Goal: Task Accomplishment & Management: Complete application form

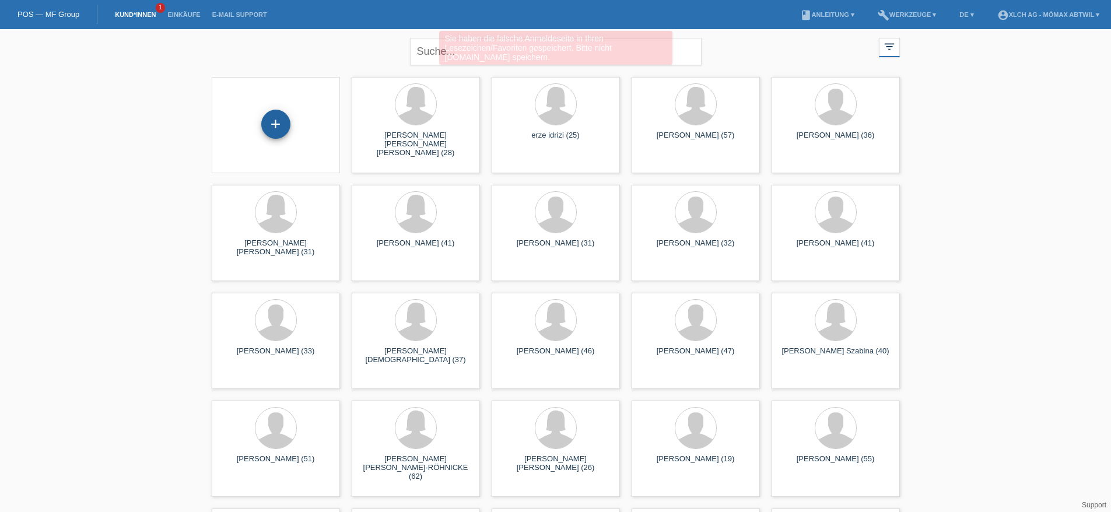
click at [285, 128] on div "+" at bounding box center [275, 124] width 29 height 29
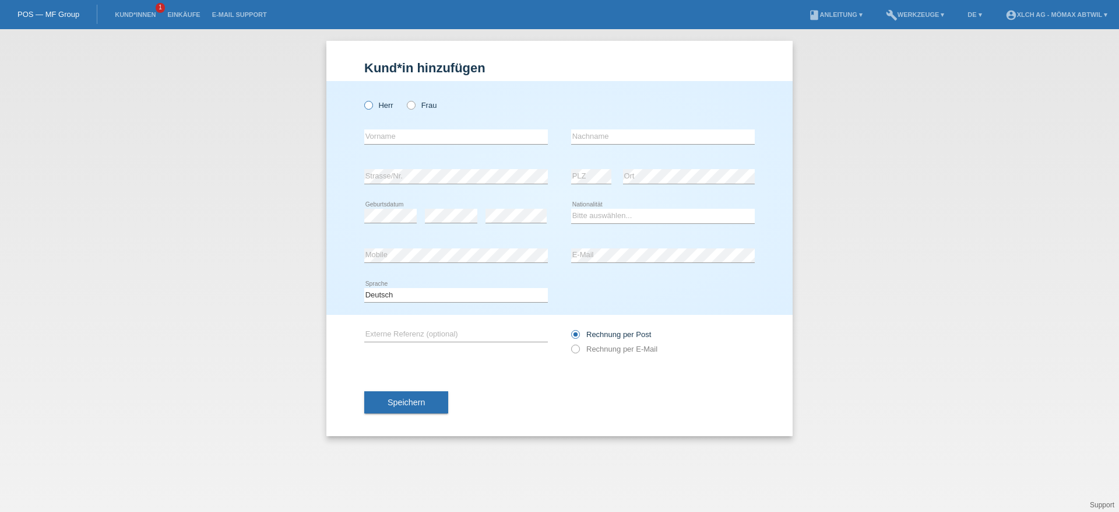
click at [363, 99] on icon at bounding box center [363, 99] width 0 height 0
click at [372, 107] on input "Herr" at bounding box center [368, 105] width 8 height 8
radio input "true"
drag, startPoint x: 382, startPoint y: 135, endPoint x: 391, endPoint y: 135, distance: 9.3
click at [382, 135] on input "text" at bounding box center [456, 136] width 184 height 15
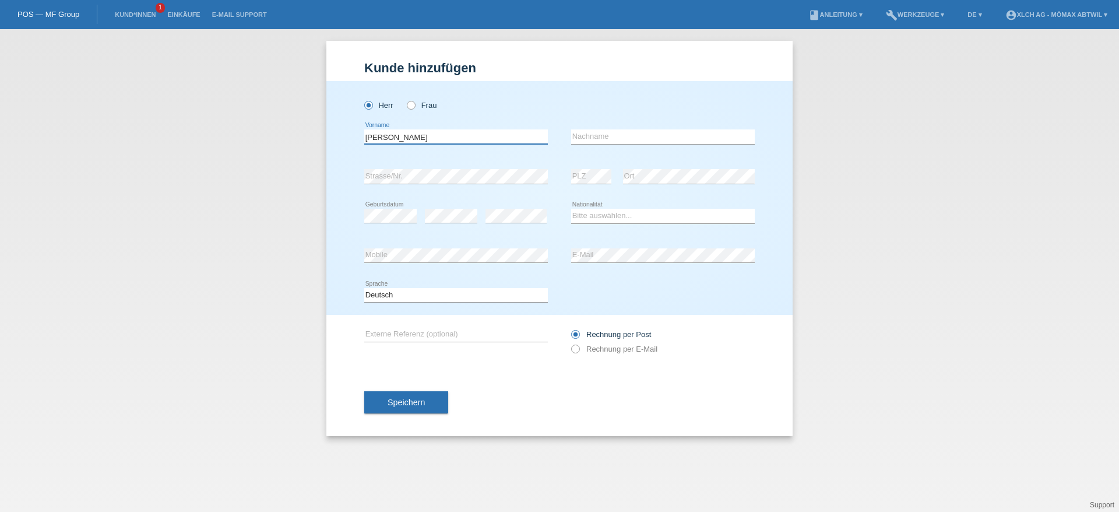
type input "[PERSON_NAME]"
click at [582, 138] on input "text" at bounding box center [663, 136] width 184 height 15
type input "Gabbdion"
click at [388, 208] on div "error Geburtsdatum" at bounding box center [390, 216] width 52 height 40
click at [590, 219] on select "Bitte auswählen... Schweiz Deutschland Liechtenstein Österreich ------------ Af…" at bounding box center [663, 216] width 184 height 14
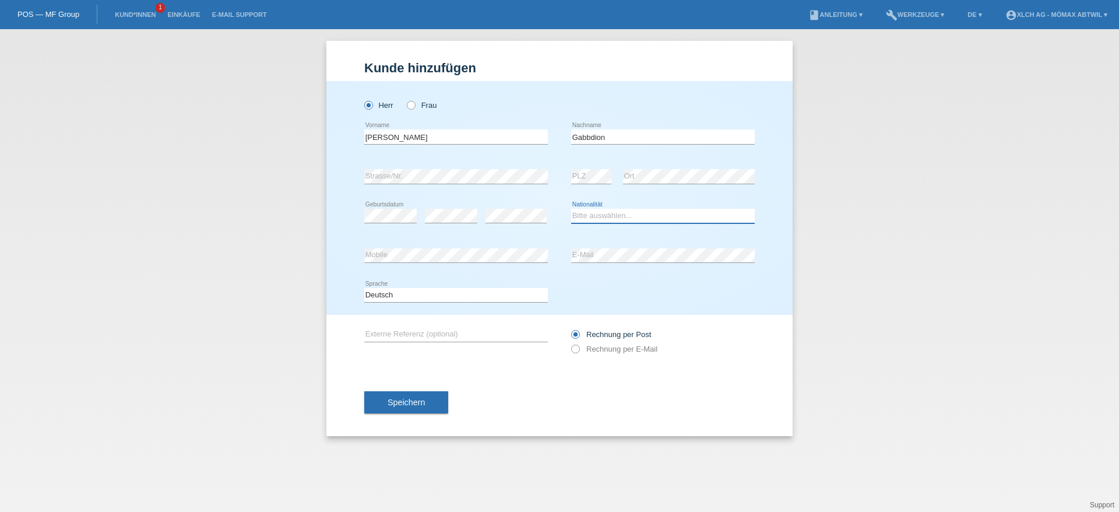
select select "GM"
click at [571, 209] on select "Bitte auswählen... Schweiz Deutschland Liechtenstein Österreich ------------ Af…" at bounding box center [663, 216] width 184 height 14
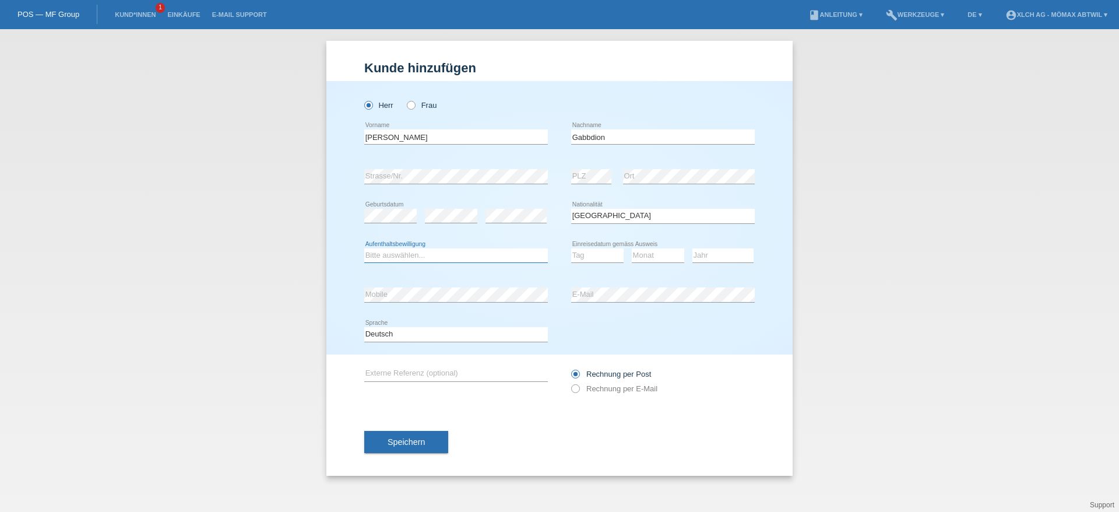
click at [408, 257] on select "Bitte auswählen... C B B - Flüchtlingsstatus Andere" at bounding box center [456, 255] width 184 height 14
select select "C"
click at [364, 248] on select "Bitte auswählen... C B B - Flüchtlingsstatus Andere" at bounding box center [456, 255] width 184 height 14
click at [602, 256] on select "Tag 01 02 03 04 05 06 07 08 09 10 11" at bounding box center [597, 255] width 52 height 14
select select "04"
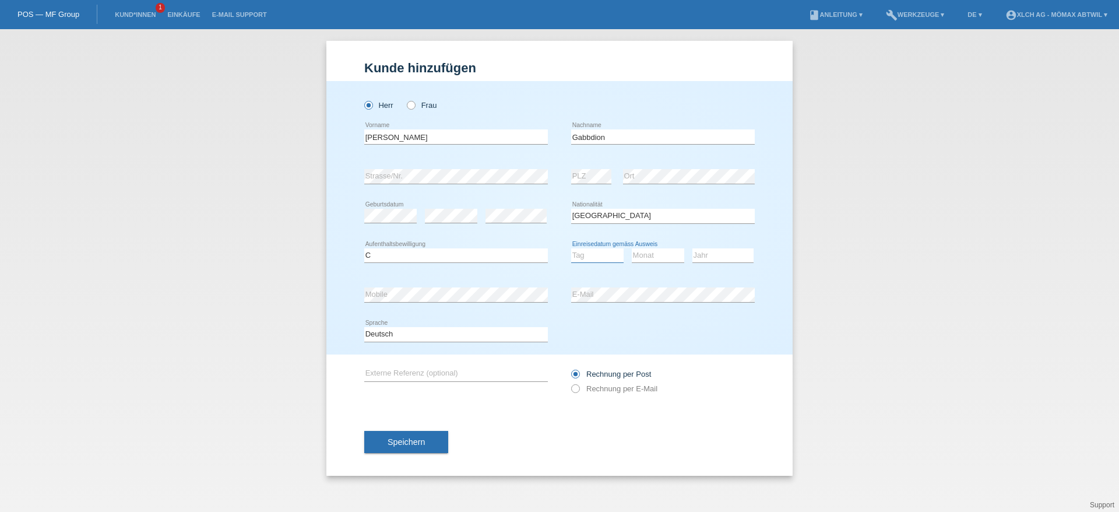
click at [571, 248] on select "Tag 01 02 03 04 05 06 07 08 09 10 11" at bounding box center [597, 255] width 52 height 14
click at [651, 251] on select "Monat 01 02 03 04 05 06 07 08 09 10 11" at bounding box center [658, 255] width 52 height 14
select select "10"
click at [632, 248] on select "Monat 01 02 03 04 05 06 07 08 09 10 11" at bounding box center [658, 255] width 52 height 14
drag, startPoint x: 705, startPoint y: 253, endPoint x: 710, endPoint y: 261, distance: 9.4
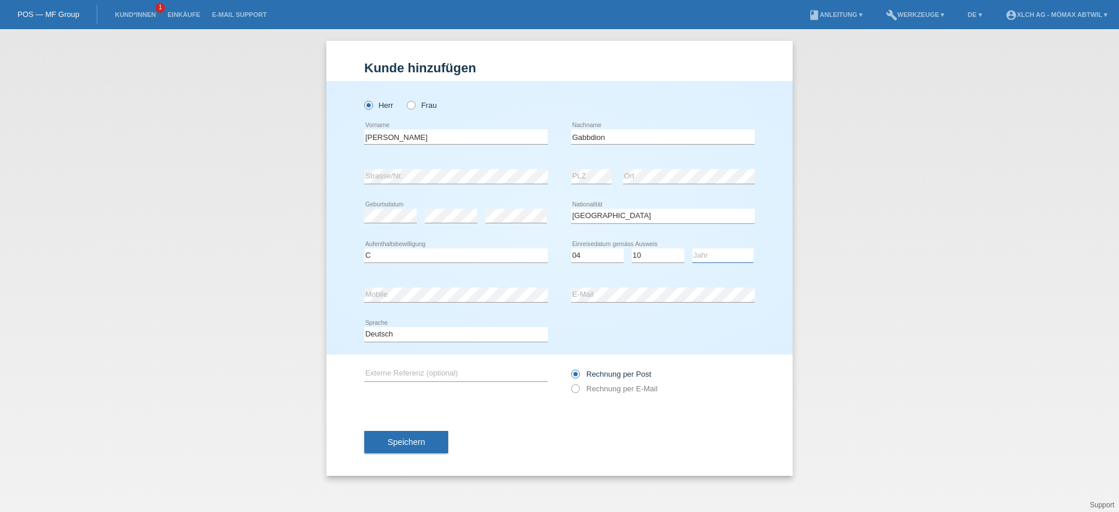
click at [705, 253] on select "Jahr 2025 2024 2023 2022 2021 2020 2019 2018 2017 2016 2015 2014 2013 2012 2011…" at bounding box center [723, 255] width 61 height 14
select select "2010"
click at [693, 248] on select "Jahr 2025 2024 2023 2022 2021 2020 2019 2018 2017 2016 2015 2014 2013 2012 2011…" at bounding box center [723, 255] width 61 height 14
click at [391, 370] on input "text" at bounding box center [456, 374] width 184 height 15
type input "2N4G"
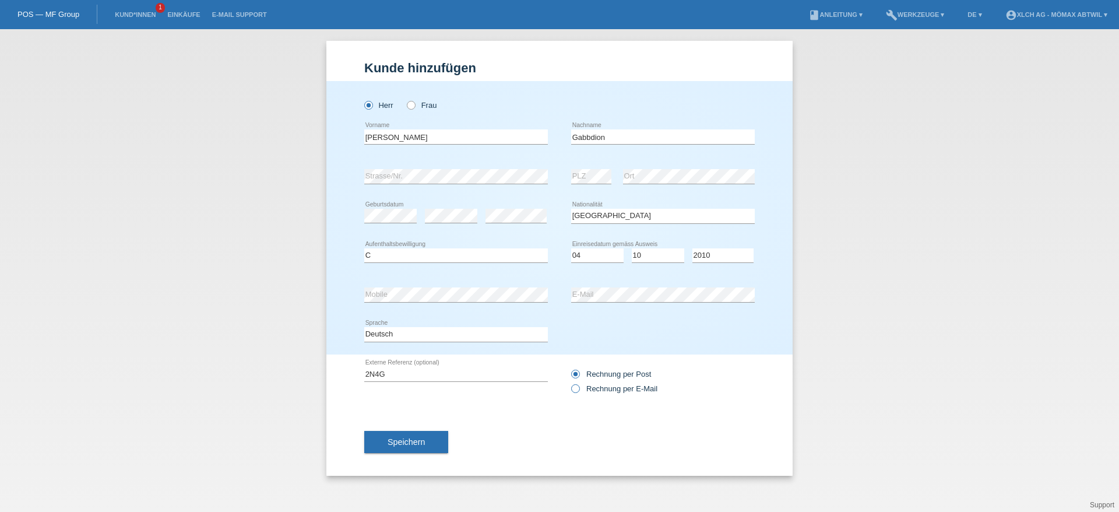
click at [617, 385] on label "Rechnung per E-Mail" at bounding box center [614, 388] width 86 height 9
click at [579, 385] on input "Rechnung per E-Mail" at bounding box center [575, 391] width 8 height 15
radio input "true"
click at [400, 445] on span "Speichern" at bounding box center [406, 441] width 37 height 9
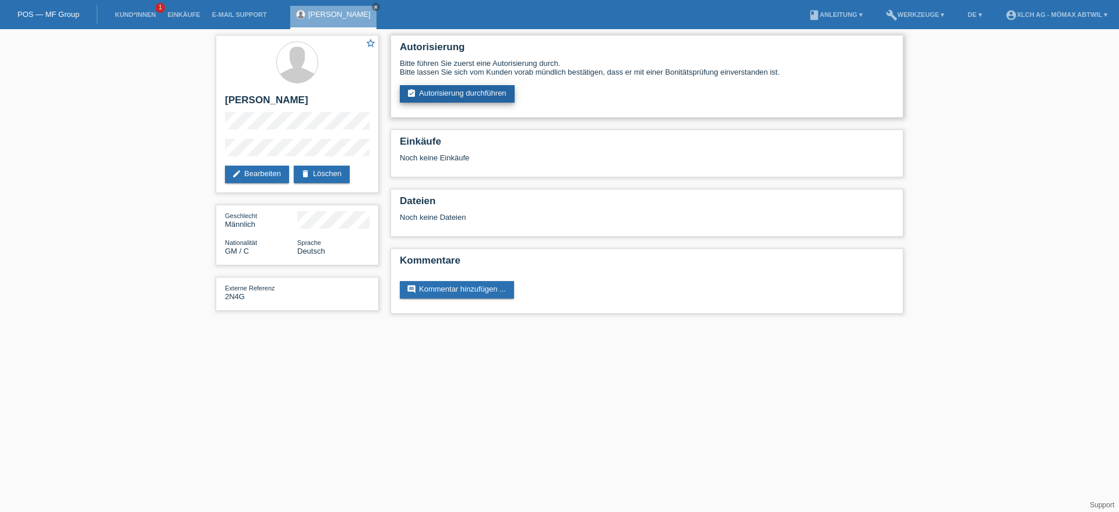
click at [465, 91] on link "assignment_turned_in Autorisierung durchführen" at bounding box center [457, 93] width 115 height 17
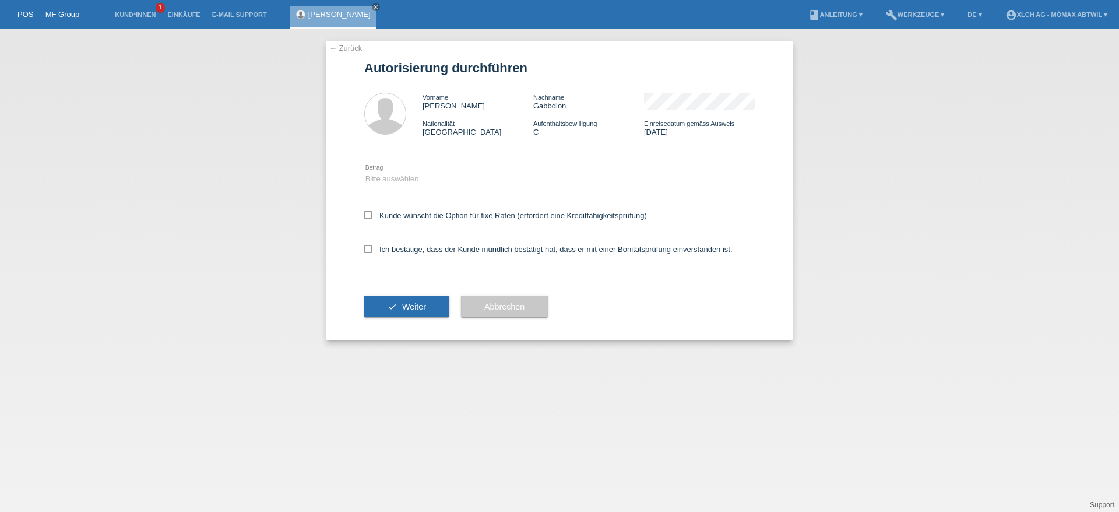
click at [387, 187] on div "Bitte auswählen CHF 1.00 - CHF 499.00 CHF 500.00 - CHF 1'999.00 CHF 2'000.00 - …" at bounding box center [456, 180] width 184 height 40
click at [397, 173] on select "Bitte auswählen CHF 1.00 - CHF 499.00 CHF 500.00 - CHF 1'999.00 CHF 2'000.00 - …" at bounding box center [456, 179] width 184 height 14
select select "2"
click at [364, 172] on select "Bitte auswählen CHF 1.00 - CHF 499.00 CHF 500.00 - CHF 1'999.00 CHF 2'000.00 - …" at bounding box center [456, 179] width 184 height 14
click at [427, 247] on label "Ich bestätige, dass der Kunde mündlich bestätigt hat, dass er mit einer Bonität…" at bounding box center [548, 249] width 368 height 9
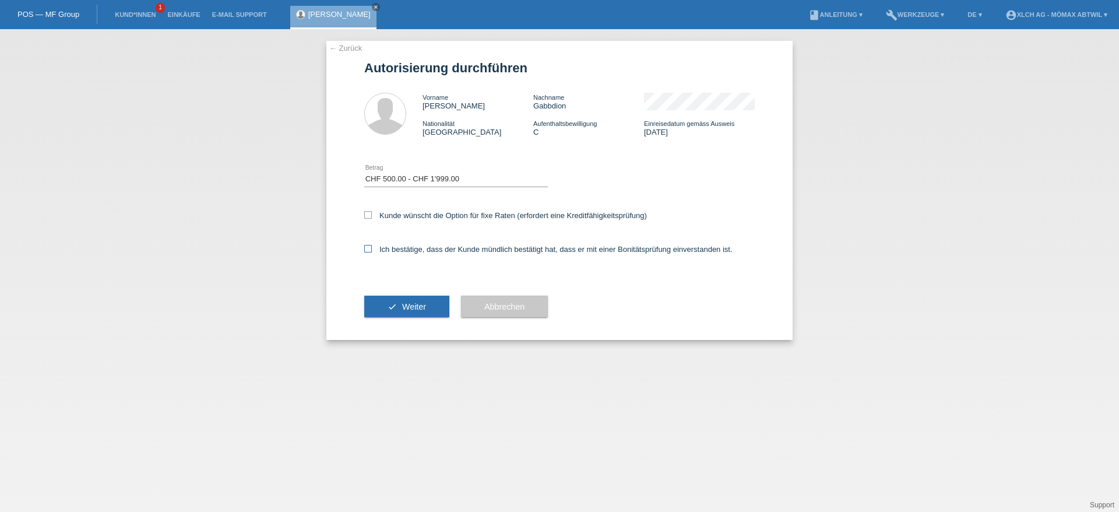
click at [372, 247] on input "Ich bestätige, dass der Kunde mündlich bestätigt hat, dass er mit einer Bonität…" at bounding box center [368, 249] width 8 height 8
checkbox input "true"
click at [470, 218] on label "Kunde wünscht die Option für fixe Raten (erfordert eine Kreditfähigkeitsprüfung)" at bounding box center [505, 215] width 283 height 9
click at [372, 218] on input "Kunde wünscht die Option für fixe Raten (erfordert eine Kreditfähigkeitsprüfung)" at bounding box center [368, 215] width 8 height 8
checkbox input "true"
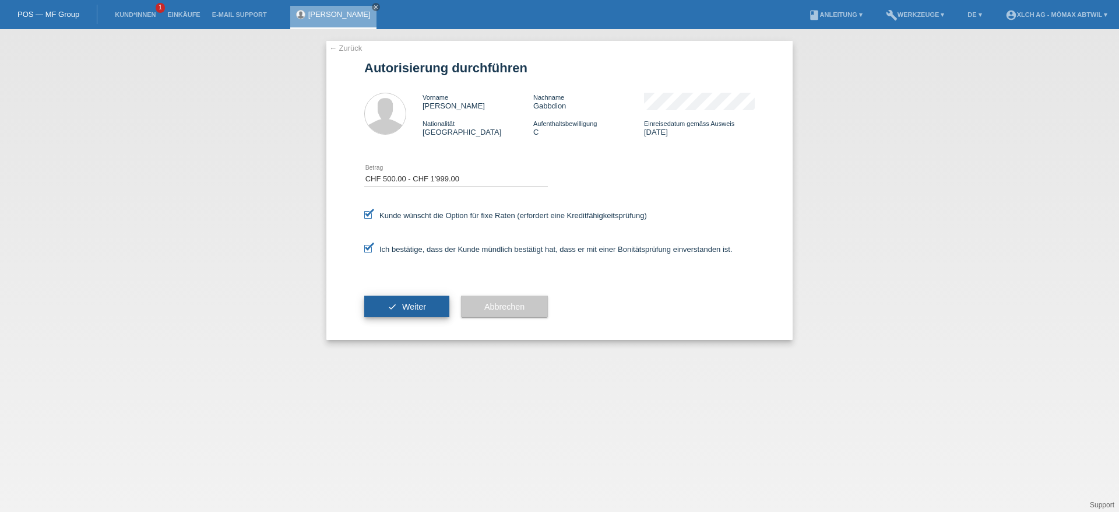
click at [392, 304] on button "check Weiter" at bounding box center [406, 307] width 85 height 22
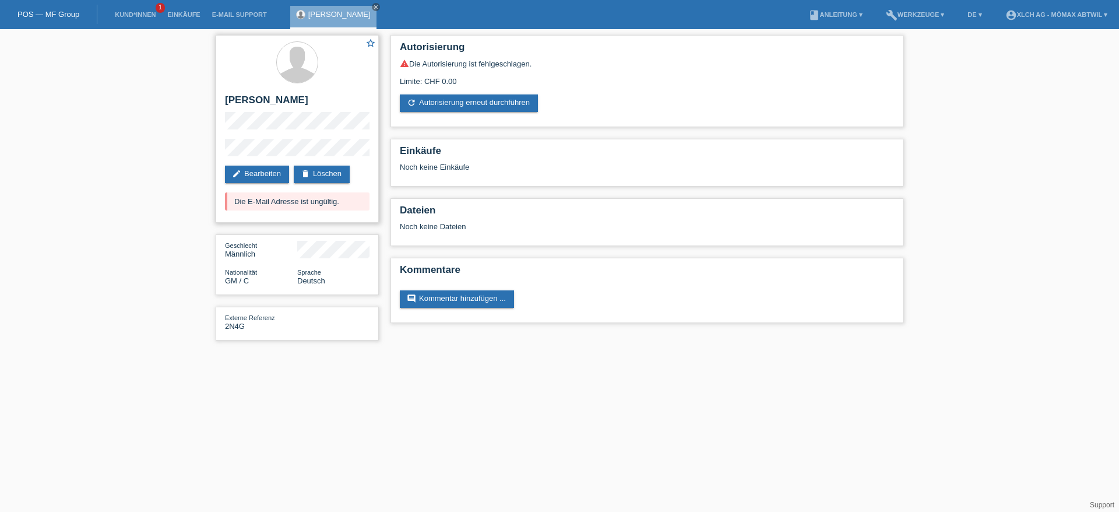
click at [321, 152] on div "star_border Ibrahim Gabbdion edit Bearbeiten delete Löschen Die E-Mail Adresse …" at bounding box center [297, 129] width 163 height 188
click at [254, 172] on link "edit Bearbeiten" at bounding box center [257, 174] width 64 height 17
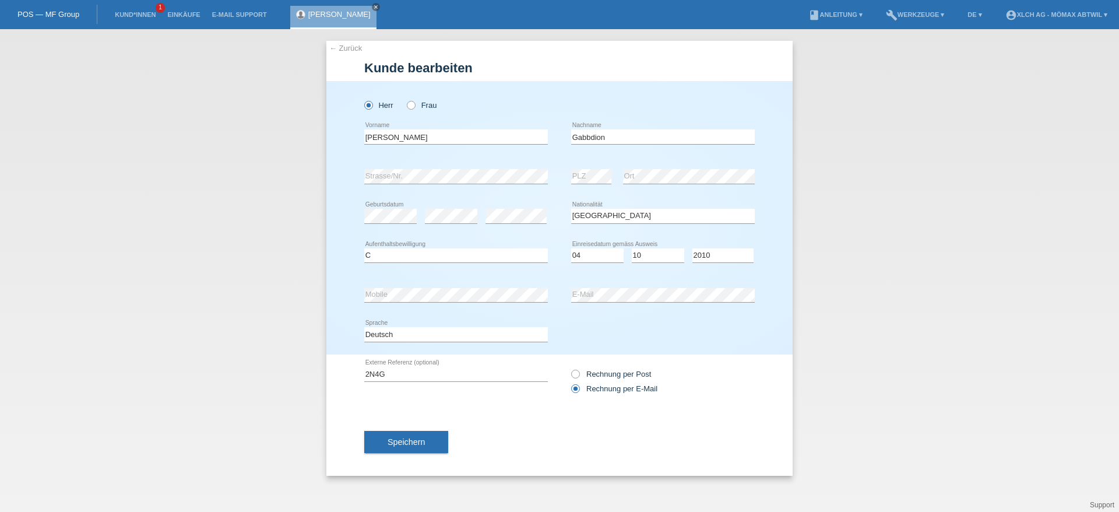
select select "GM"
select select "C"
select select "04"
select select "10"
select select "2010"
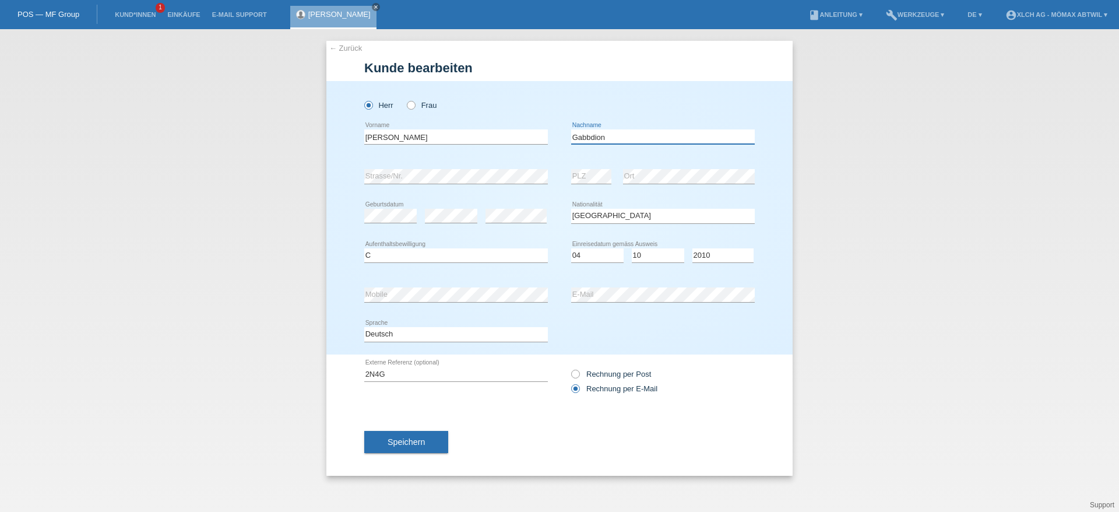
click at [598, 137] on input "Gabbdion" at bounding box center [663, 136] width 184 height 15
type input "[PERSON_NAME]"
click at [511, 292] on div "error Mobile error E-Mail" at bounding box center [559, 295] width 391 height 40
click at [407, 448] on button "Speichern" at bounding box center [406, 442] width 84 height 22
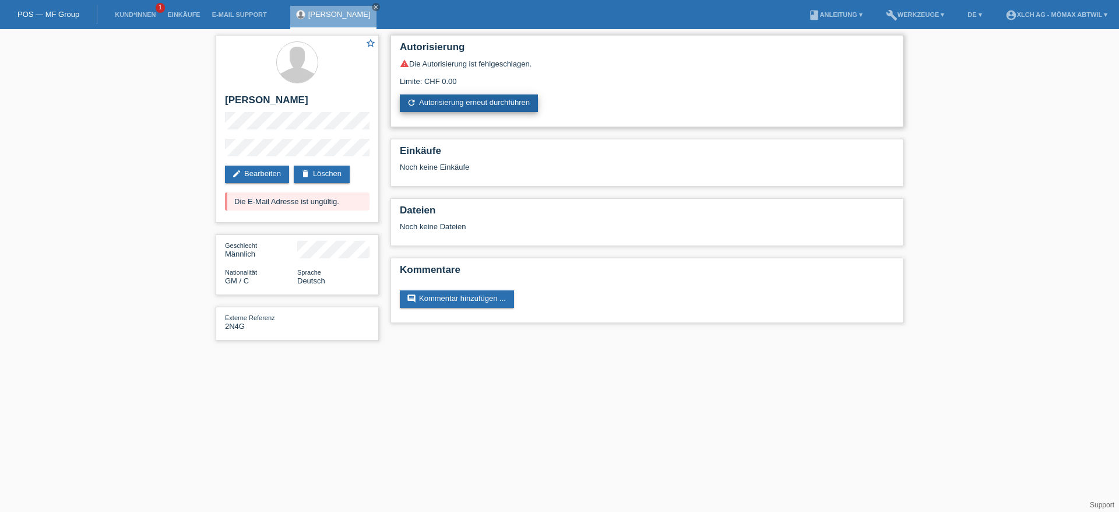
click at [469, 103] on link "refresh Autorisierung erneut durchführen" at bounding box center [469, 102] width 138 height 17
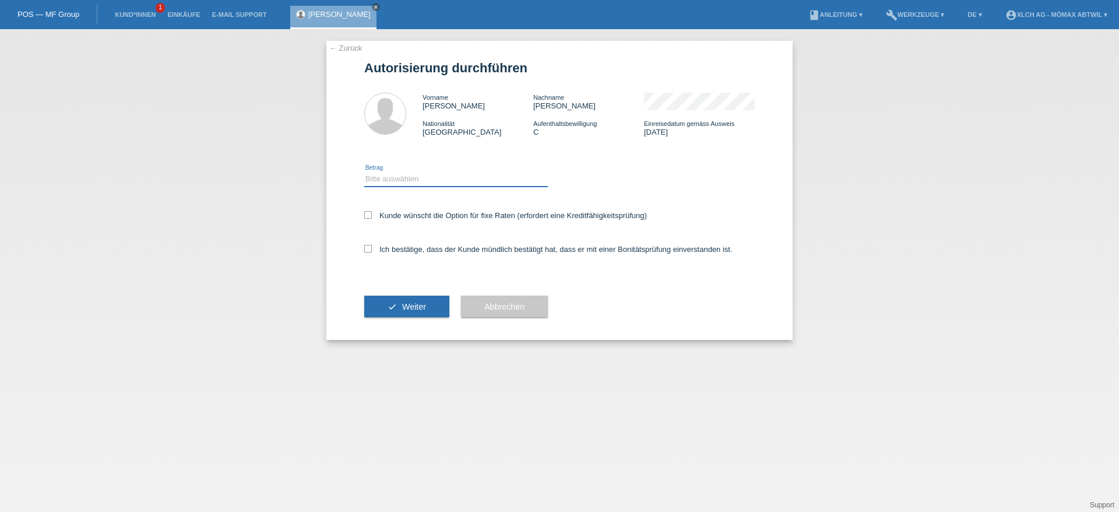
click at [419, 185] on select "Bitte auswählen CHF 1.00 - CHF 499.00 CHF 500.00 - CHF 1'999.00 CHF 2'000.00 - …" at bounding box center [456, 179] width 184 height 14
select select "2"
click at [364, 172] on select "Bitte auswählen CHF 1.00 - CHF 499.00 CHF 500.00 - CHF 1'999.00 CHF 2'000.00 - …" at bounding box center [456, 179] width 184 height 14
click at [371, 209] on div "Kunde wünscht die Option für fixe Raten (erfordert eine Kreditfähigkeitsprüfung)" at bounding box center [559, 216] width 391 height 34
click at [367, 216] on icon at bounding box center [368, 215] width 8 height 8
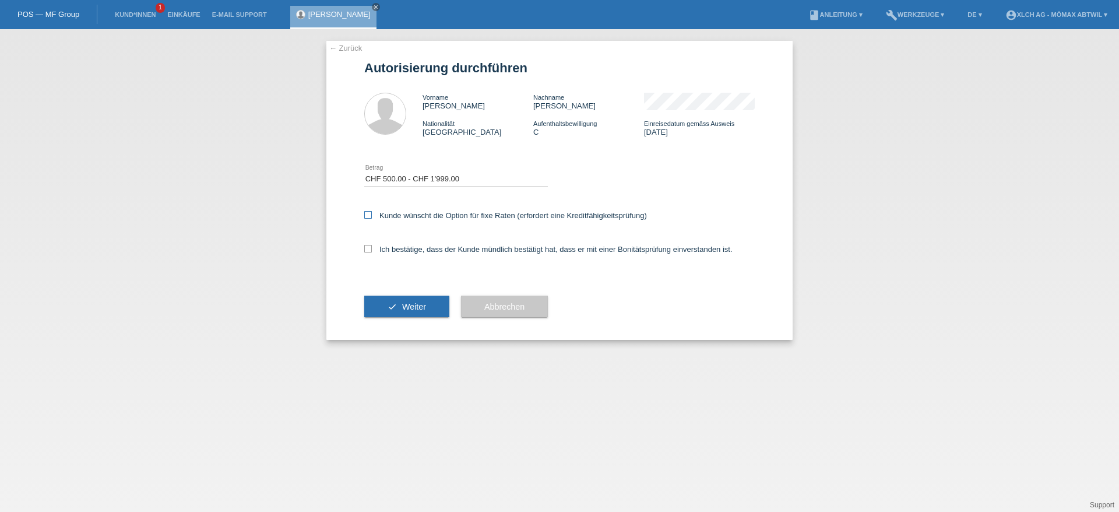
click at [367, 216] on input "Kunde wünscht die Option für fixe Raten (erfordert eine Kreditfähigkeitsprüfung)" at bounding box center [368, 215] width 8 height 8
checkbox input "true"
click at [367, 248] on icon at bounding box center [368, 249] width 8 height 8
click at [367, 248] on input "Ich bestätige, dass der Kunde mündlich bestätigt hat, dass er mit einer Bonität…" at bounding box center [368, 249] width 8 height 8
checkbox input "true"
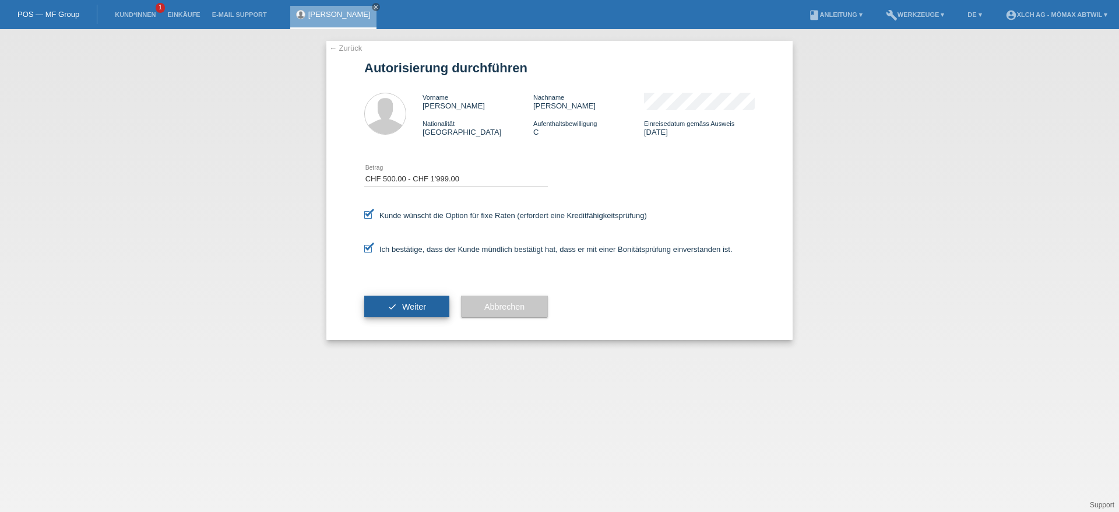
click at [402, 311] on button "check Weiter" at bounding box center [406, 307] width 85 height 22
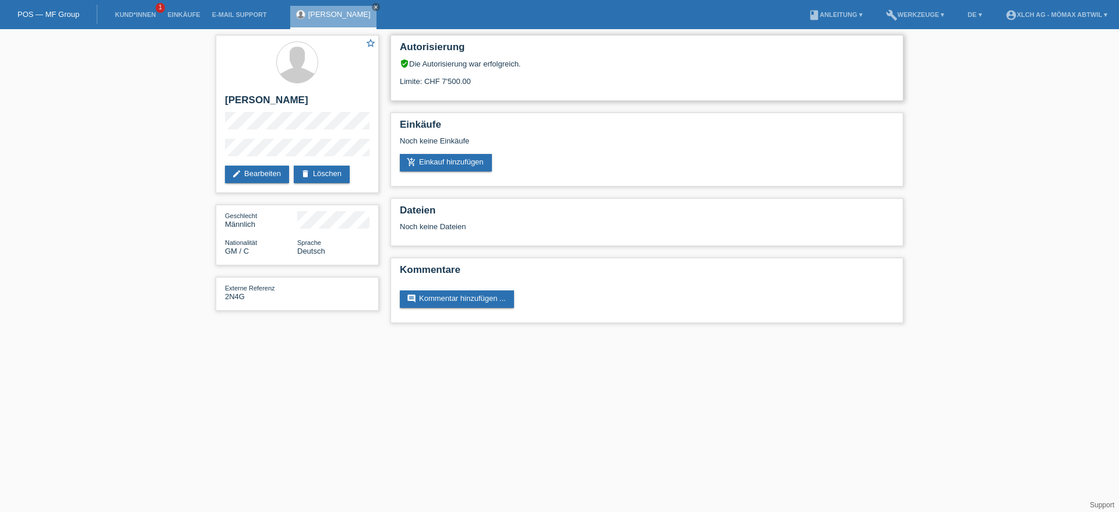
drag, startPoint x: 399, startPoint y: 82, endPoint x: 493, endPoint y: 82, distance: 93.3
click at [493, 82] on div "Autorisierung verified_user Die Autorisierung war erfolgreich. Limite: CHF 7'50…" at bounding box center [647, 68] width 513 height 66
click at [475, 76] on div "Limite: CHF 7'500.00" at bounding box center [647, 76] width 494 height 17
drag, startPoint x: 477, startPoint y: 82, endPoint x: 401, endPoint y: 80, distance: 75.8
click at [401, 80] on div "Limite: CHF 7'500.00" at bounding box center [647, 76] width 494 height 17
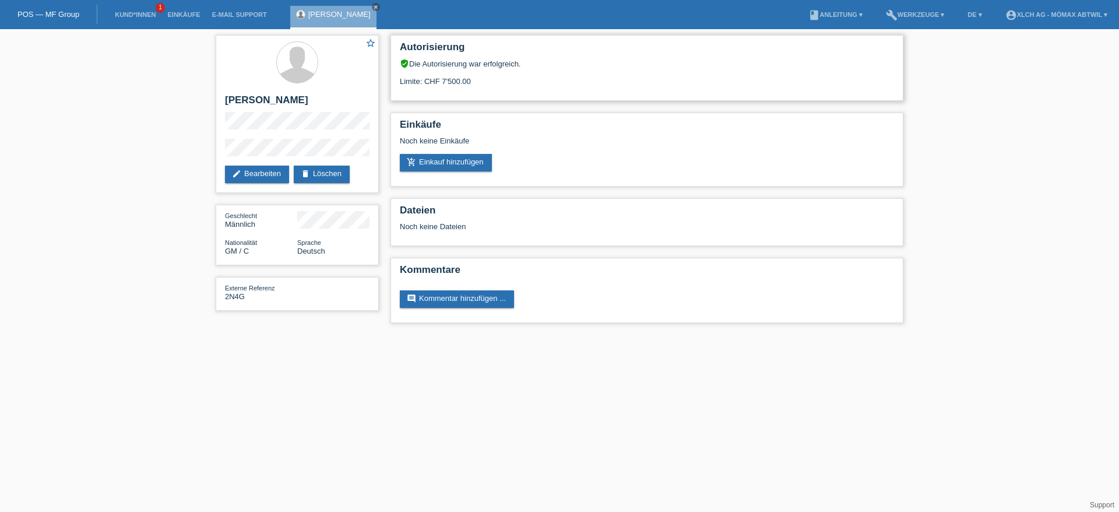
click at [473, 83] on div "Limite: CHF 7'500.00" at bounding box center [647, 76] width 494 height 17
click at [449, 160] on link "add_shopping_cart Einkauf hinzufügen" at bounding box center [446, 162] width 92 height 17
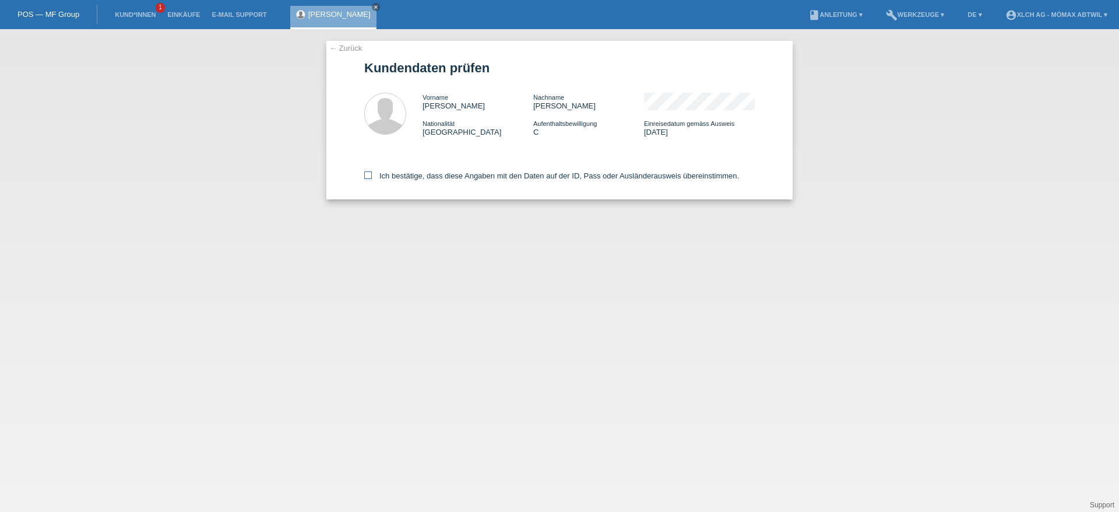
click at [370, 171] on icon at bounding box center [368, 175] width 8 height 8
click at [370, 171] on input "Ich bestätige, dass diese Angaben mit den Daten auf der ID, Pass oder Ausländer…" at bounding box center [368, 175] width 8 height 8
checkbox input "true"
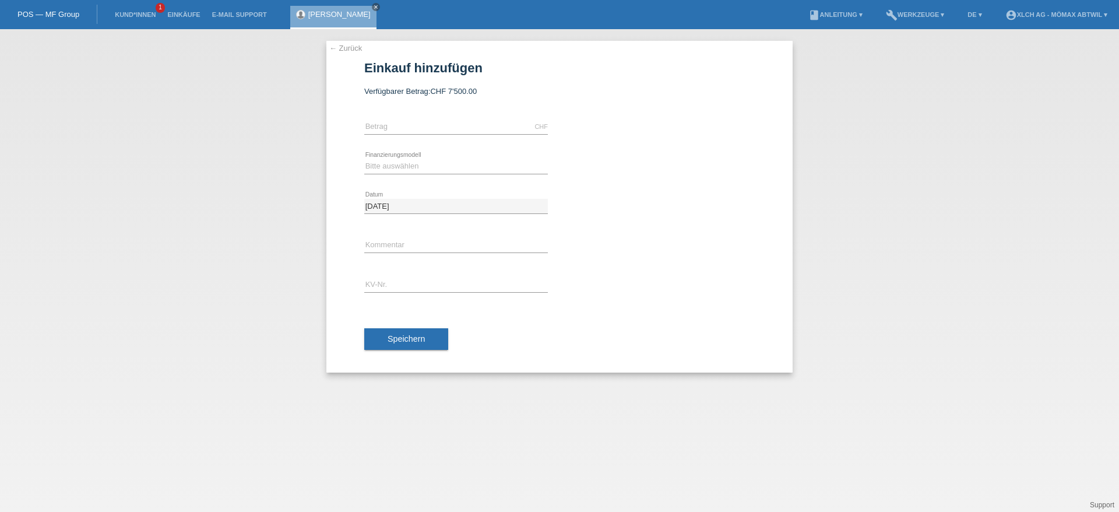
click at [391, 119] on div "CHF error Betrag" at bounding box center [456, 127] width 184 height 40
drag, startPoint x: 408, startPoint y: 135, endPoint x: 393, endPoint y: 129, distance: 16.0
click at [406, 135] on div "CHF error Betrag" at bounding box center [456, 127] width 184 height 40
click at [393, 129] on input "text" at bounding box center [456, 127] width 184 height 15
type input "1"
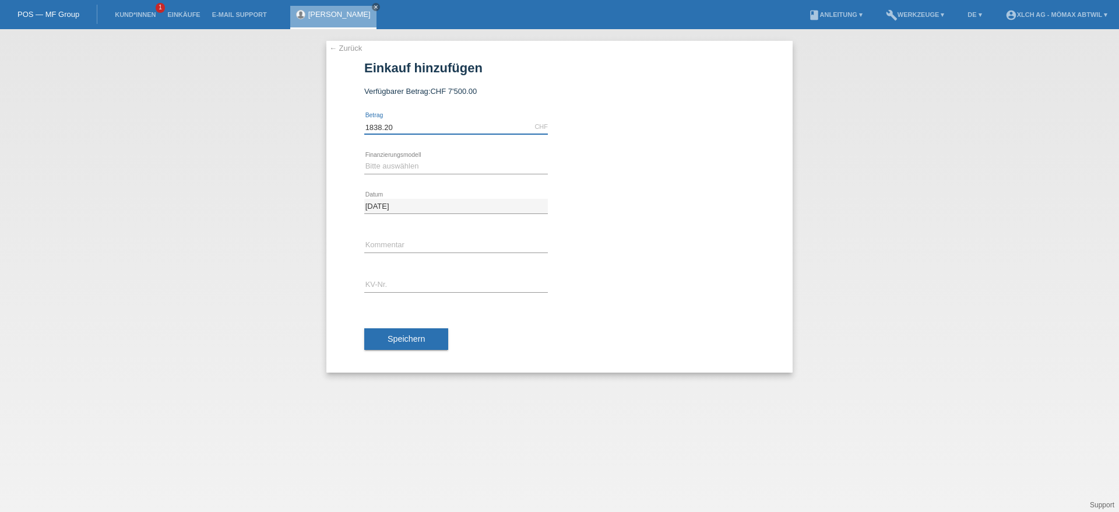
type input "1838.20"
click at [417, 160] on select "Bitte auswählen Kauf auf Rechnung mit Teilzahlungsoption Fixe Raten - Zinsübern…" at bounding box center [456, 166] width 184 height 14
select select "113"
click at [364, 159] on select "Bitte auswählen Kauf auf Rechnung mit Teilzahlungsoption Fixe Raten - Zinsübern…" at bounding box center [456, 166] width 184 height 14
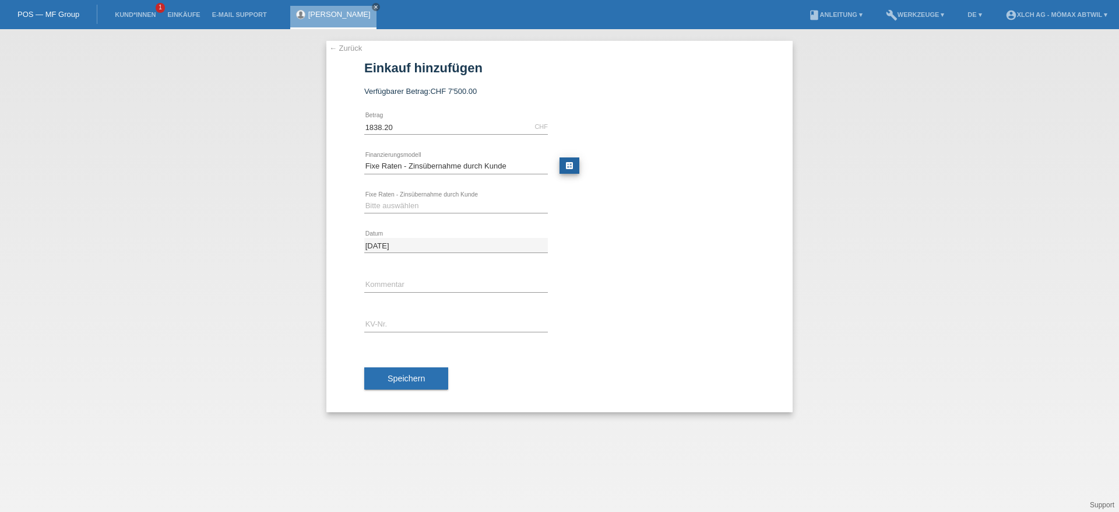
click at [567, 167] on link "calculate" at bounding box center [570, 165] width 20 height 16
type input "1838.20"
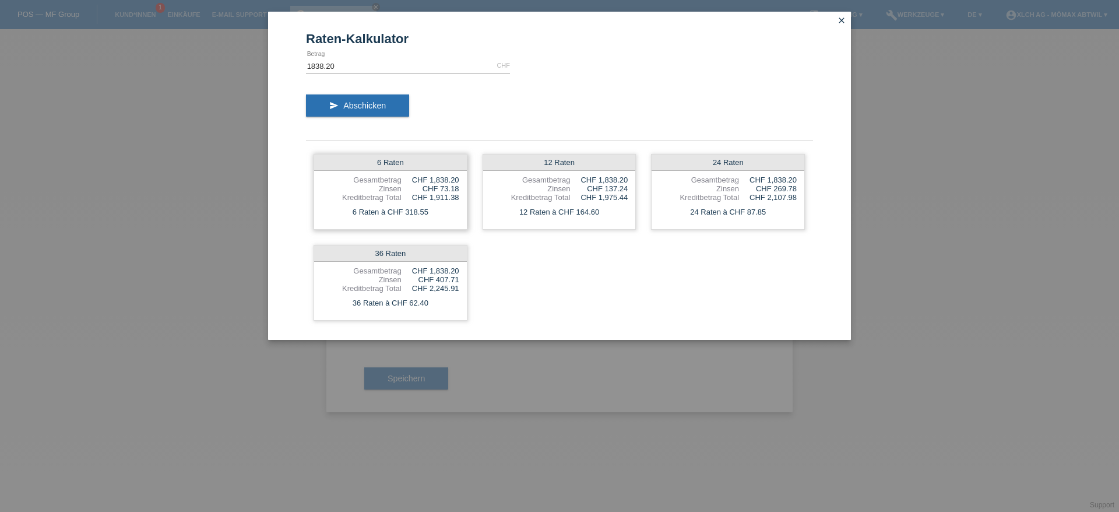
drag, startPoint x: 354, startPoint y: 177, endPoint x: 457, endPoint y: 210, distance: 107.7
click at [457, 210] on div "6 Raten Gesamtbetrag CHF 1,838.20 Zinsen CHF 73.18 Kreditbetrag Total CHF 1,911…" at bounding box center [391, 192] width 154 height 76
click at [457, 213] on div "6 Raten à CHF 318.55" at bounding box center [390, 212] width 153 height 15
click at [844, 18] on icon "close" at bounding box center [841, 20] width 9 height 9
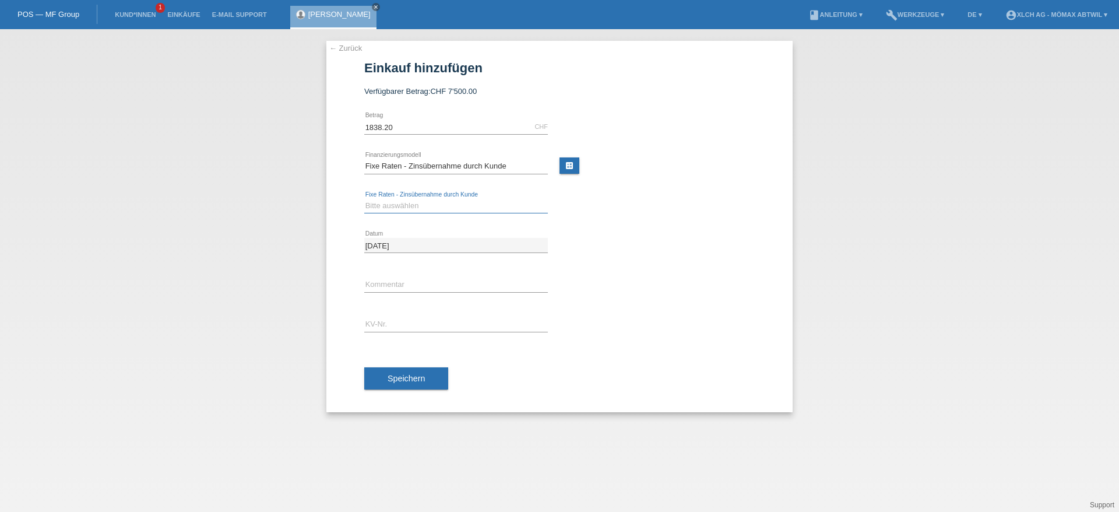
click at [400, 199] on select "Bitte auswählen 6 Raten 12 Raten 24 Raten 36 Raten" at bounding box center [456, 206] width 184 height 14
select select "324"
click at [364, 199] on select "Bitte auswählen 6 Raten 12 Raten 24 Raten 36 Raten" at bounding box center [456, 206] width 184 height 14
click at [384, 287] on input "text" at bounding box center [456, 285] width 184 height 15
type input "2N4G"
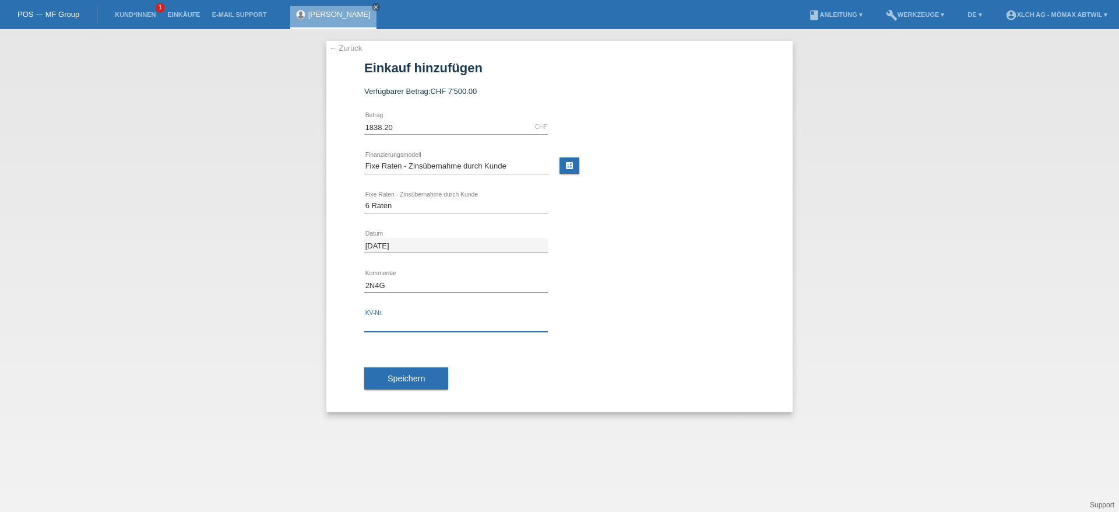
click at [400, 323] on input "text" at bounding box center [456, 324] width 184 height 15
click at [342, 50] on link "← Zurück" at bounding box center [345, 48] width 33 height 9
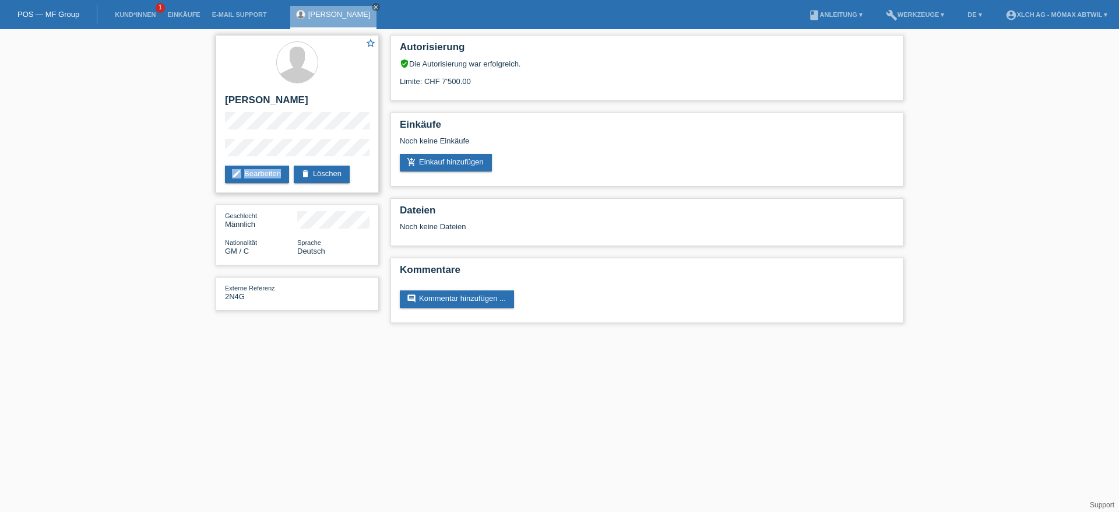
drag, startPoint x: 220, startPoint y: 155, endPoint x: 329, endPoint y: 157, distance: 109.1
click at [329, 157] on div "star_border [PERSON_NAME] edit Bearbeiten delete Löschen" at bounding box center [297, 114] width 163 height 158
click at [437, 161] on link "add_shopping_cart Einkauf hinzufügen" at bounding box center [446, 162] width 92 height 17
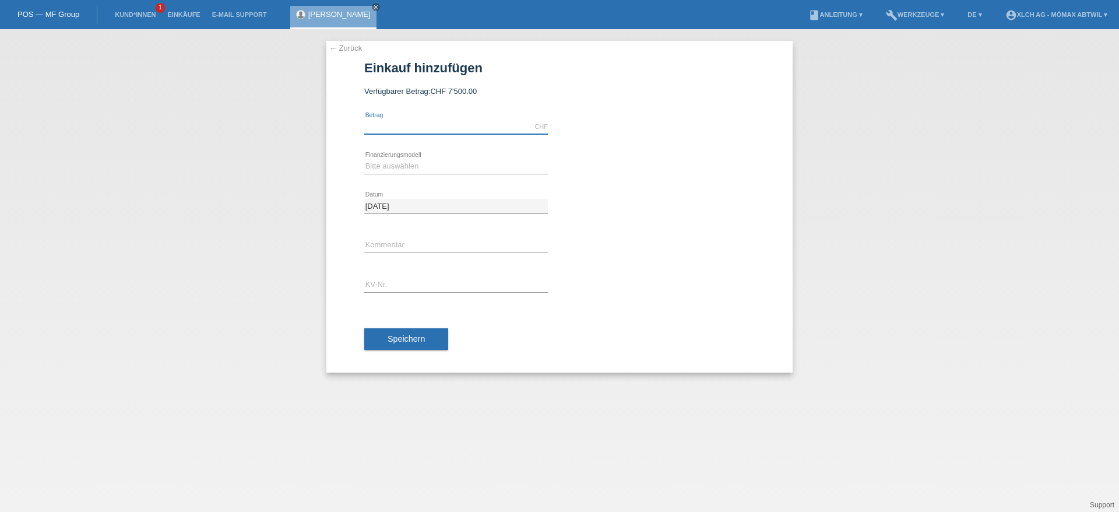
click at [399, 127] on input "text" at bounding box center [456, 127] width 184 height 15
type input "1838.20"
click at [399, 168] on select "Bitte auswählen Kauf auf Rechnung mit Teilzahlungsoption Fixe Raten - Zinsübern…" at bounding box center [456, 166] width 184 height 14
select select "113"
click at [364, 159] on select "Bitte auswählen Kauf auf Rechnung mit Teilzahlungsoption Fixe Raten - Zinsübern…" at bounding box center [456, 166] width 184 height 14
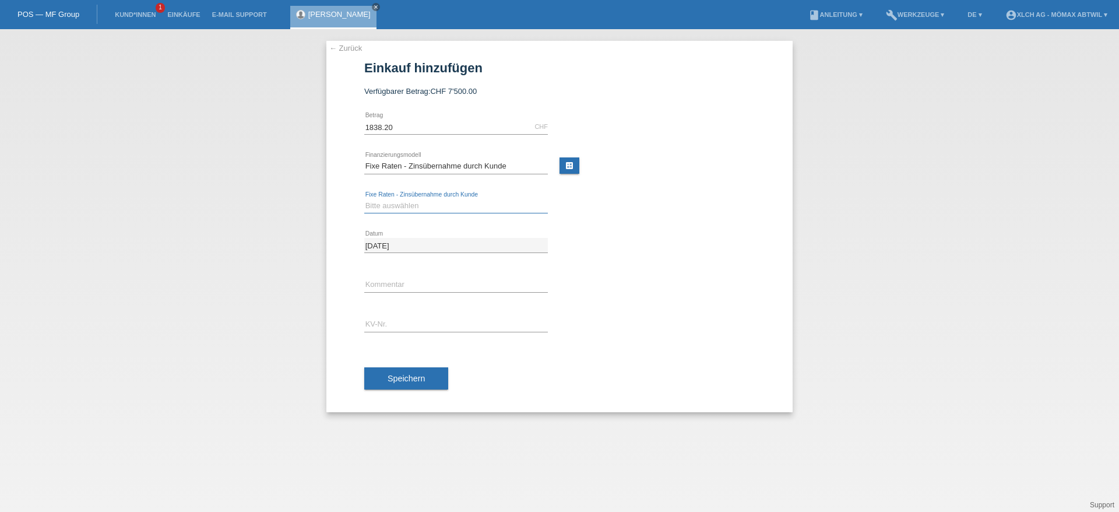
click at [396, 208] on select "Bitte auswählen 6 Raten 12 Raten 24 Raten 36 Raten" at bounding box center [456, 206] width 184 height 14
select select "324"
click at [364, 199] on select "Bitte auswählen 6 Raten 12 Raten 24 Raten 36 Raten" at bounding box center [456, 206] width 184 height 14
click at [389, 287] on input "text" at bounding box center [456, 285] width 184 height 15
type input "2N4G/1TCQ"
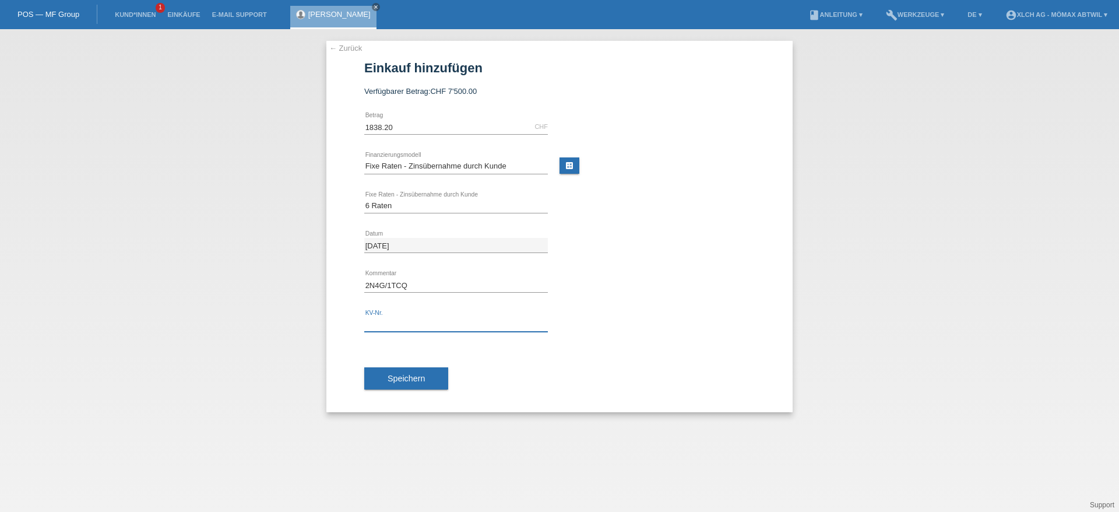
click at [388, 321] on input "text" at bounding box center [456, 324] width 184 height 15
type input "AGNHJX"
click at [409, 379] on span "Speichern" at bounding box center [406, 378] width 37 height 9
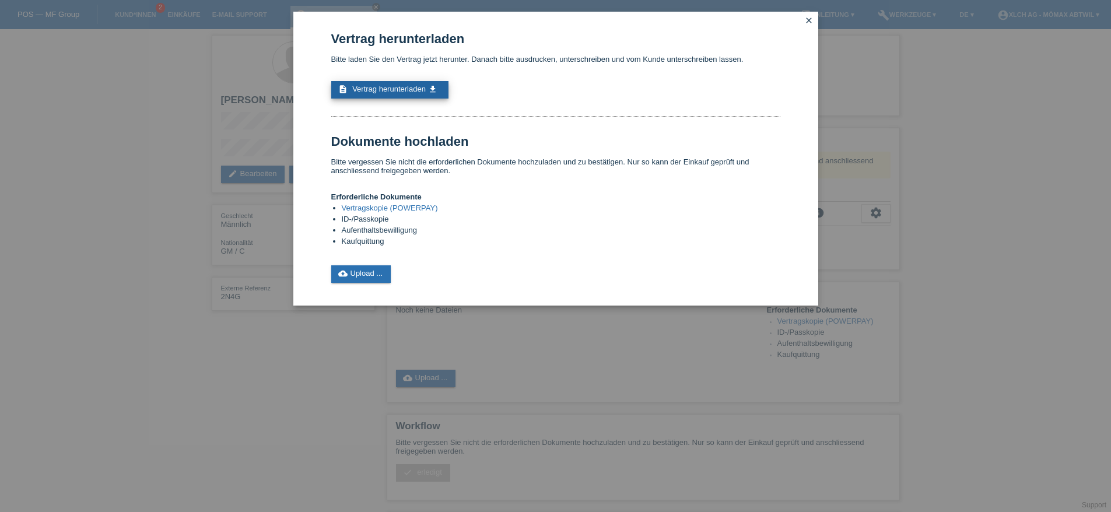
click at [402, 89] on span "Vertrag herunterladen" at bounding box center [388, 89] width 73 height 9
click at [349, 275] on link "cloud_upload Upload ..." at bounding box center [361, 273] width 60 height 17
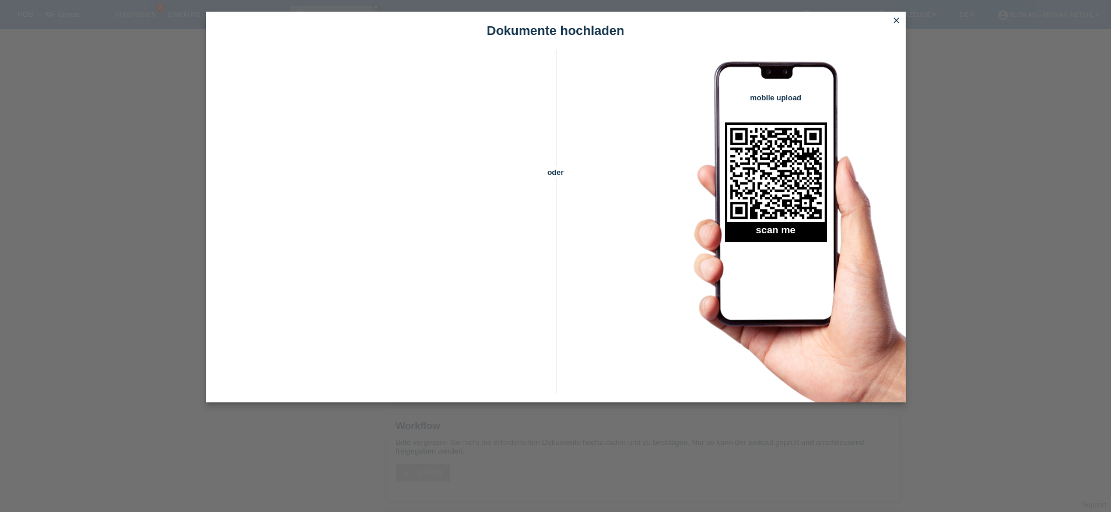
click at [897, 18] on icon "close" at bounding box center [895, 20] width 9 height 9
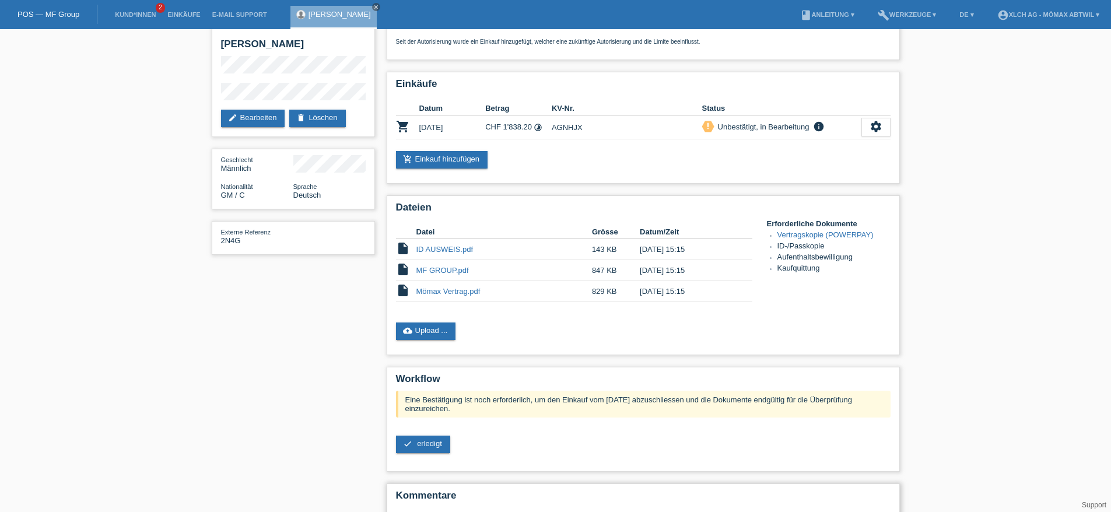
scroll to position [104, 0]
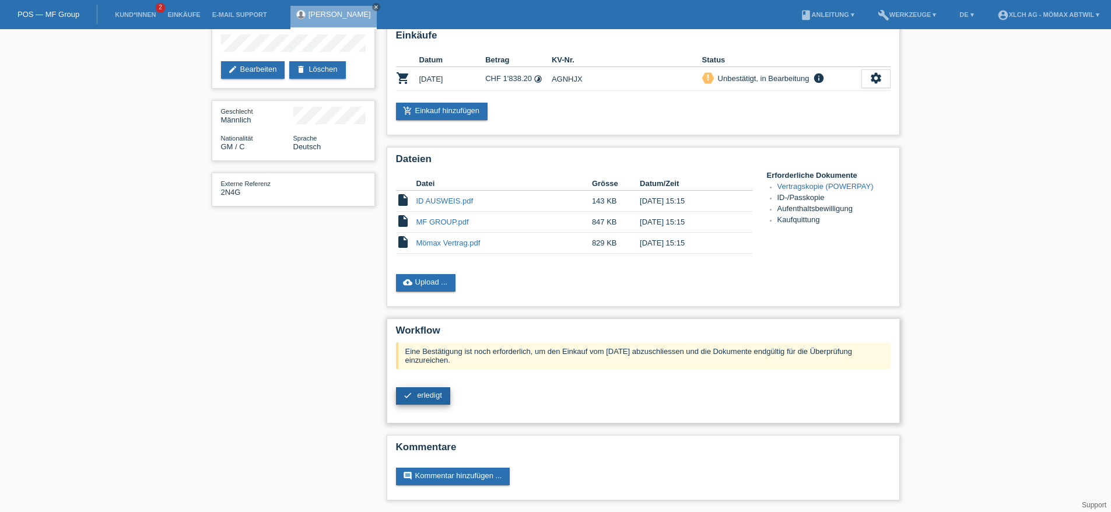
click at [436, 397] on span "erledigt" at bounding box center [429, 395] width 25 height 9
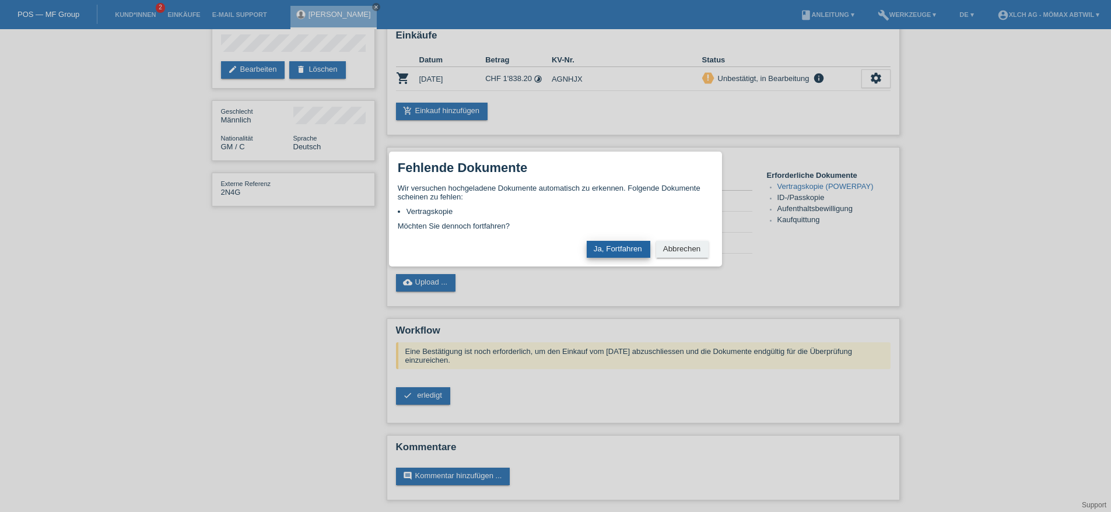
click at [599, 254] on button "Ja, Fortfahren" at bounding box center [619, 249] width 64 height 17
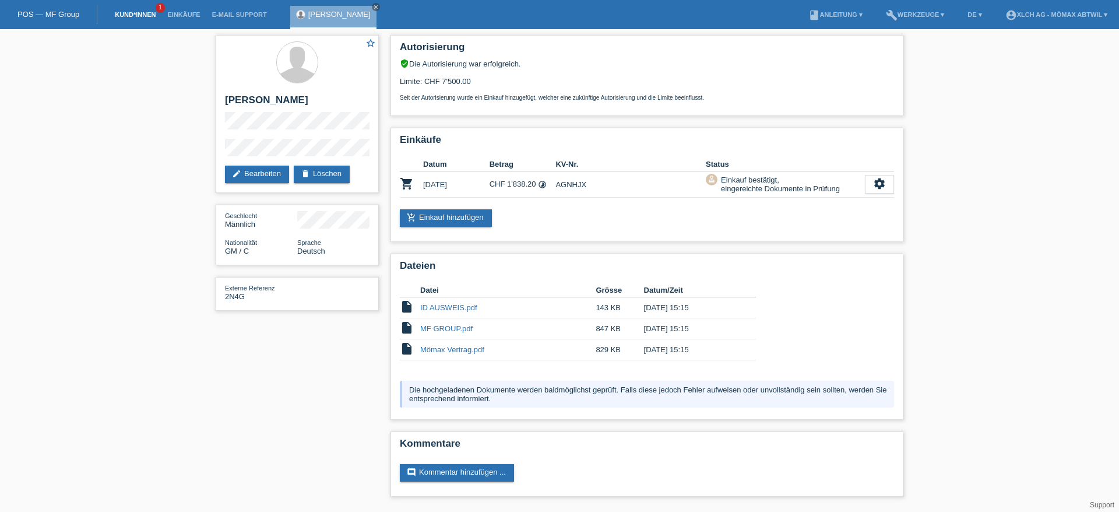
click at [144, 14] on link "Kund*innen" at bounding box center [135, 14] width 52 height 7
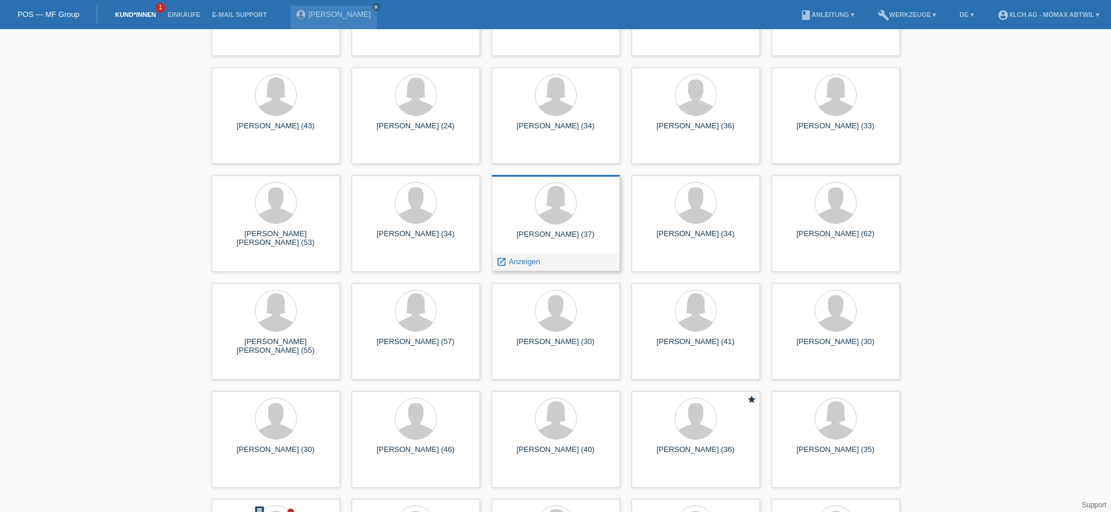
scroll to position [4122, 0]
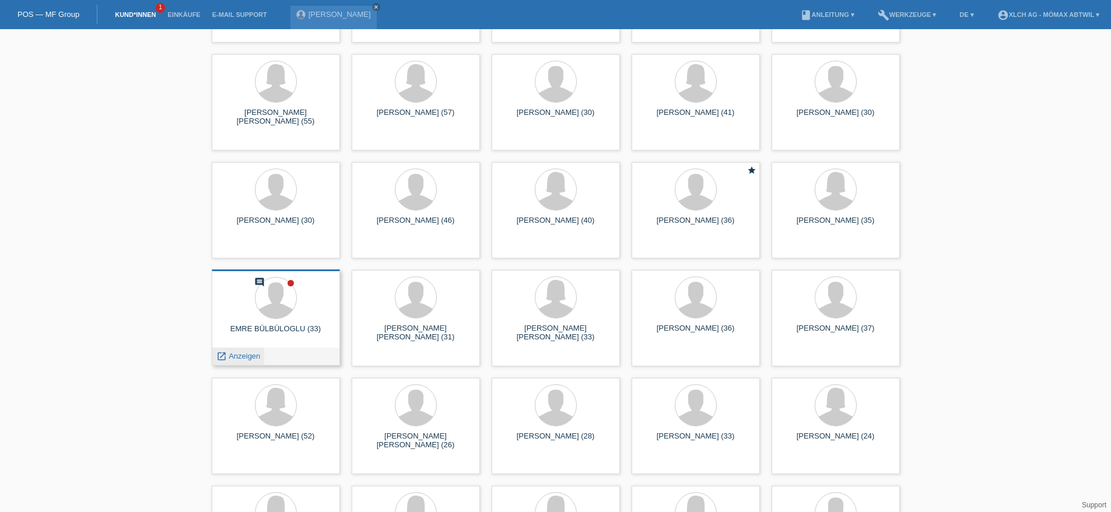
click at [240, 355] on span "Anzeigen" at bounding box center [244, 356] width 31 height 9
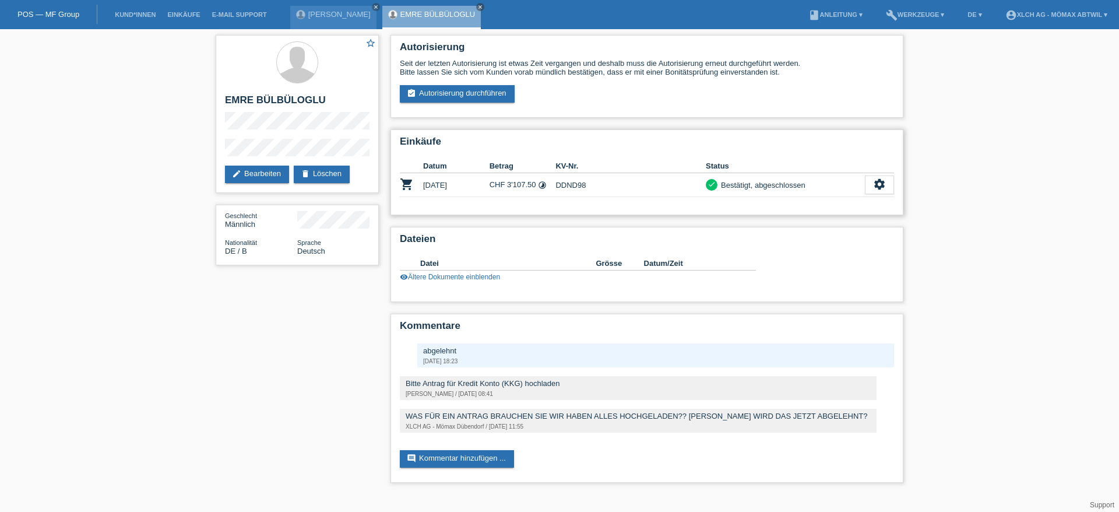
drag, startPoint x: 558, startPoint y: 185, endPoint x: 589, endPoint y: 184, distance: 31.5
click at [589, 184] on td "DDND98" at bounding box center [631, 185] width 150 height 24
copy td "DDND98"
click at [479, 7] on icon "close" at bounding box center [481, 7] width 6 height 6
click at [127, 11] on link "Kund*innen" at bounding box center [135, 14] width 52 height 7
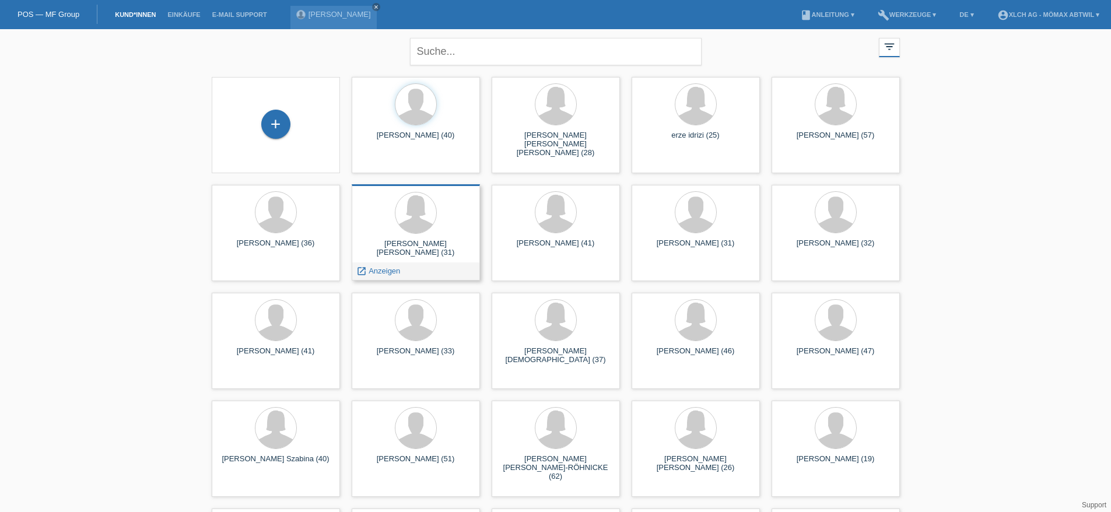
click at [429, 273] on div "launch Anzeigen" at bounding box center [415, 270] width 127 height 17
click at [378, 273] on span "Anzeigen" at bounding box center [383, 270] width 31 height 9
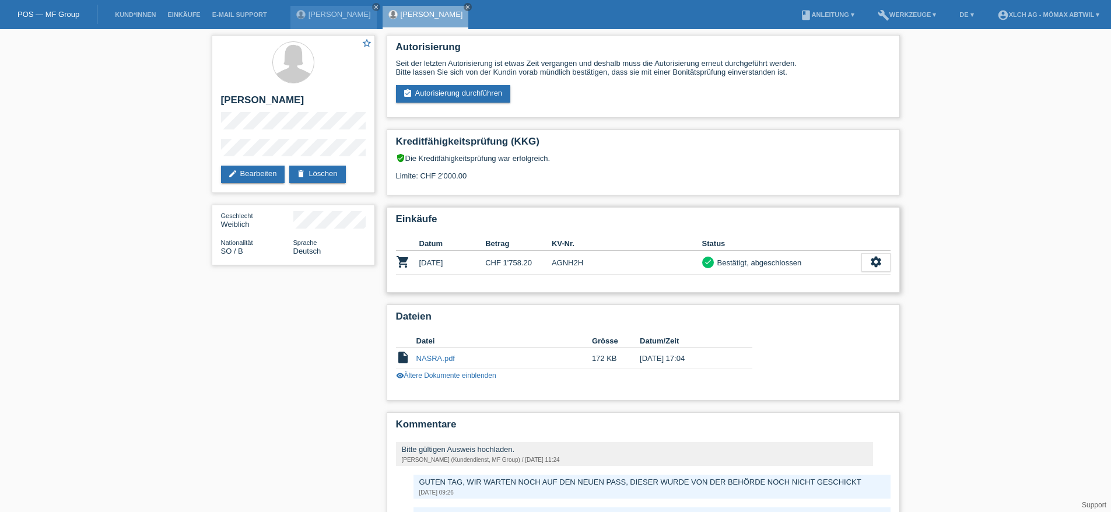
drag, startPoint x: 583, startPoint y: 262, endPoint x: 552, endPoint y: 262, distance: 31.5
click at [552, 262] on td "AGNH2H" at bounding box center [627, 263] width 150 height 24
copy td "AGNH2H"
